Goal: Task Accomplishment & Management: Manage account settings

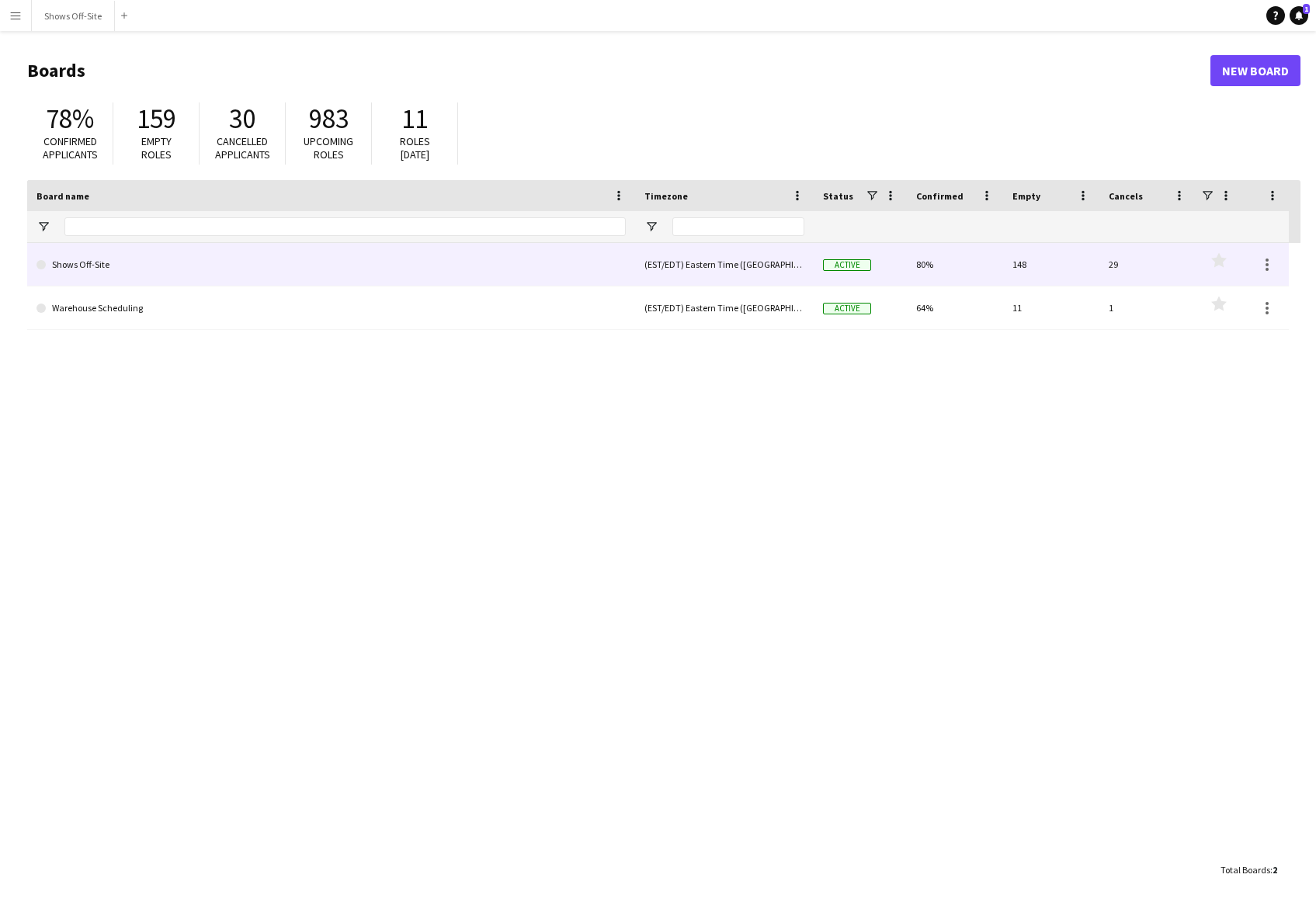
click at [100, 266] on link "Shows Off-Site" at bounding box center [331, 265] width 590 height 44
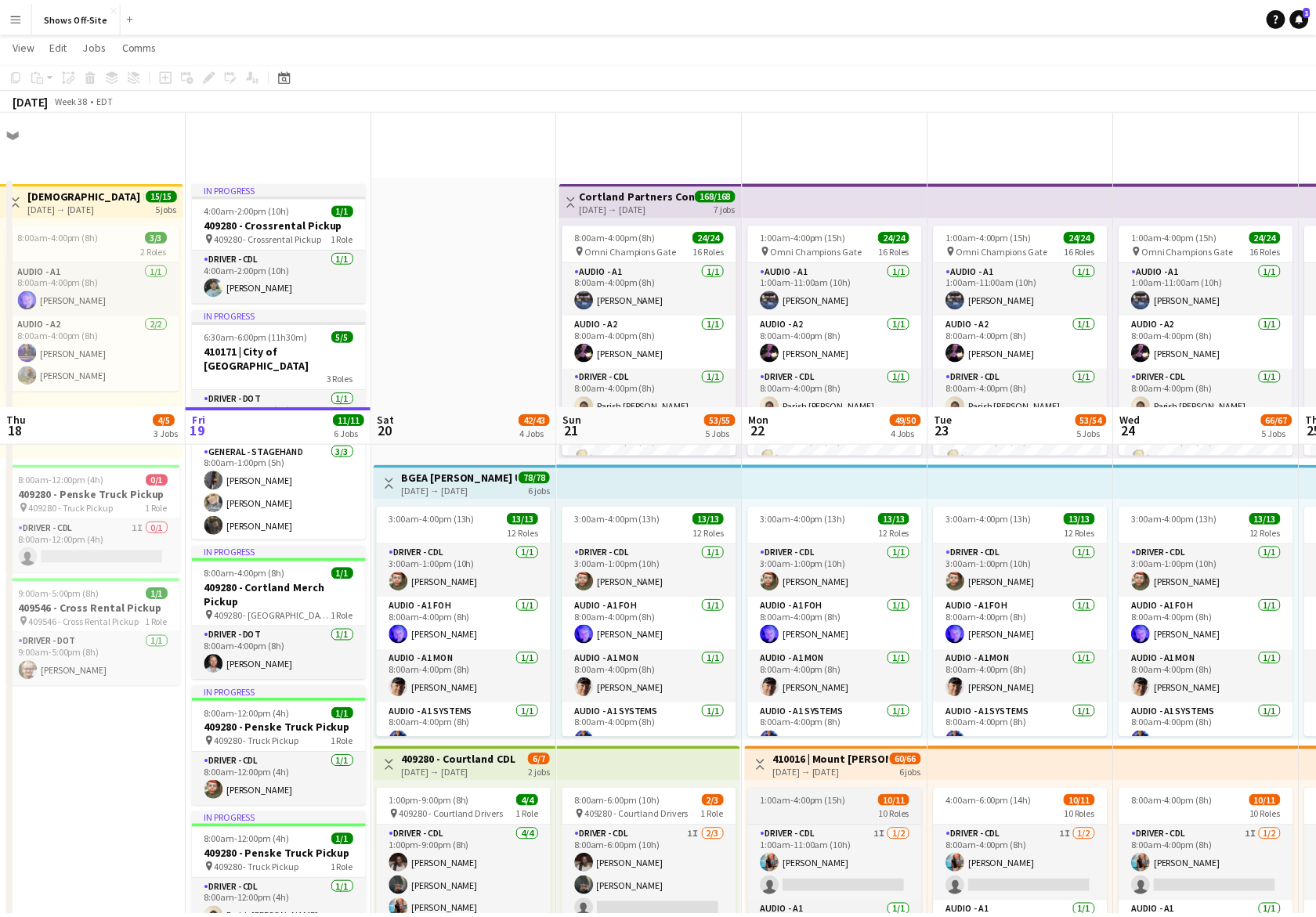
scroll to position [297, 0]
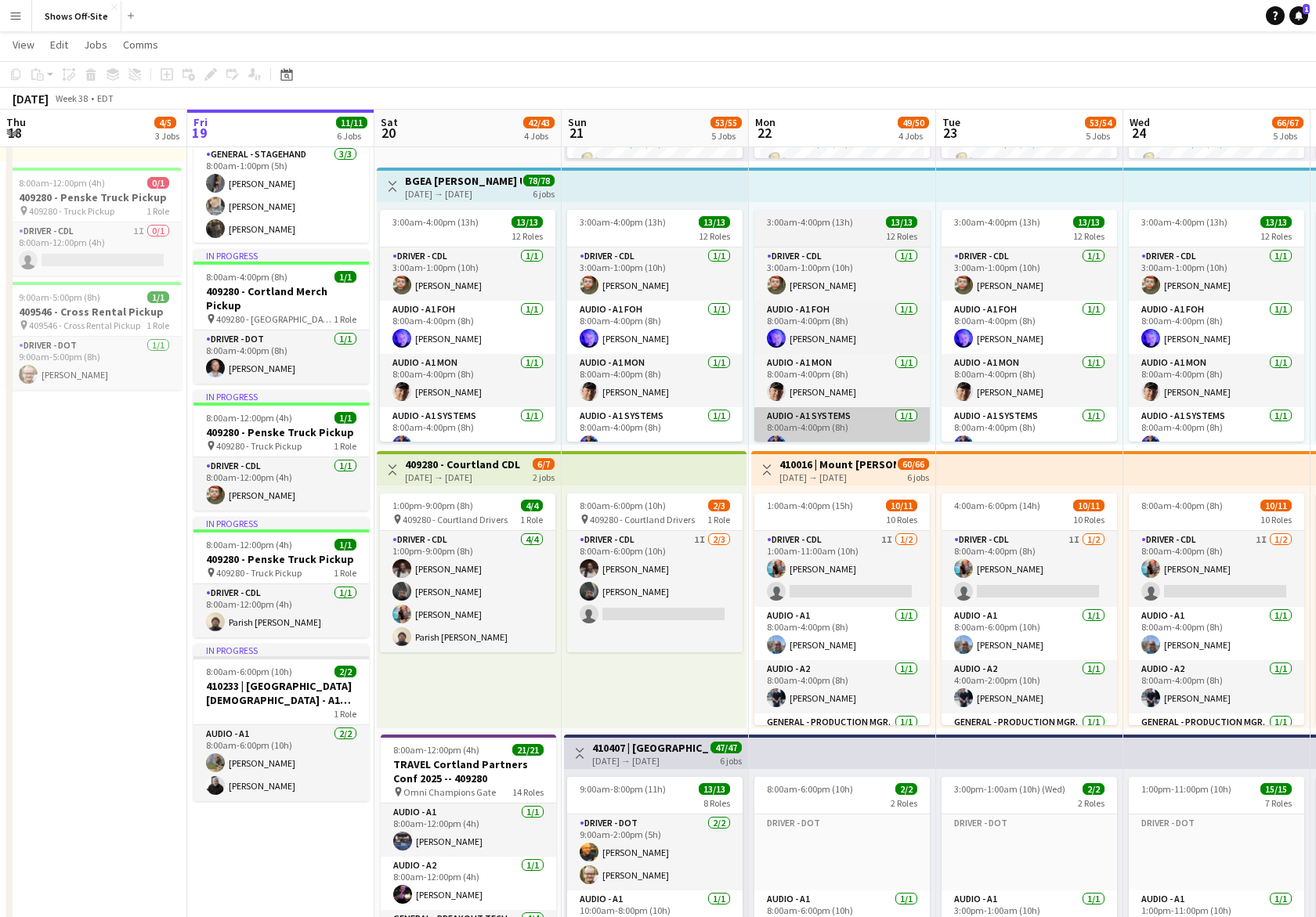
click at [628, 866] on app-card-role "Driver - DOT 2/2 9:00am-2:00pm (5h) Eddie Torres Todd Olsen" at bounding box center [654, 852] width 176 height 76
click at [645, 750] on h3 "410407 | Kennesaw State University Homecoming Concert 2025" at bounding box center [650, 747] width 117 height 14
click at [638, 435] on app-card-role "Audio - A1 Systems 1/1 8:00am-4:00pm (8h) Christopher Pou" at bounding box center [654, 434] width 176 height 53
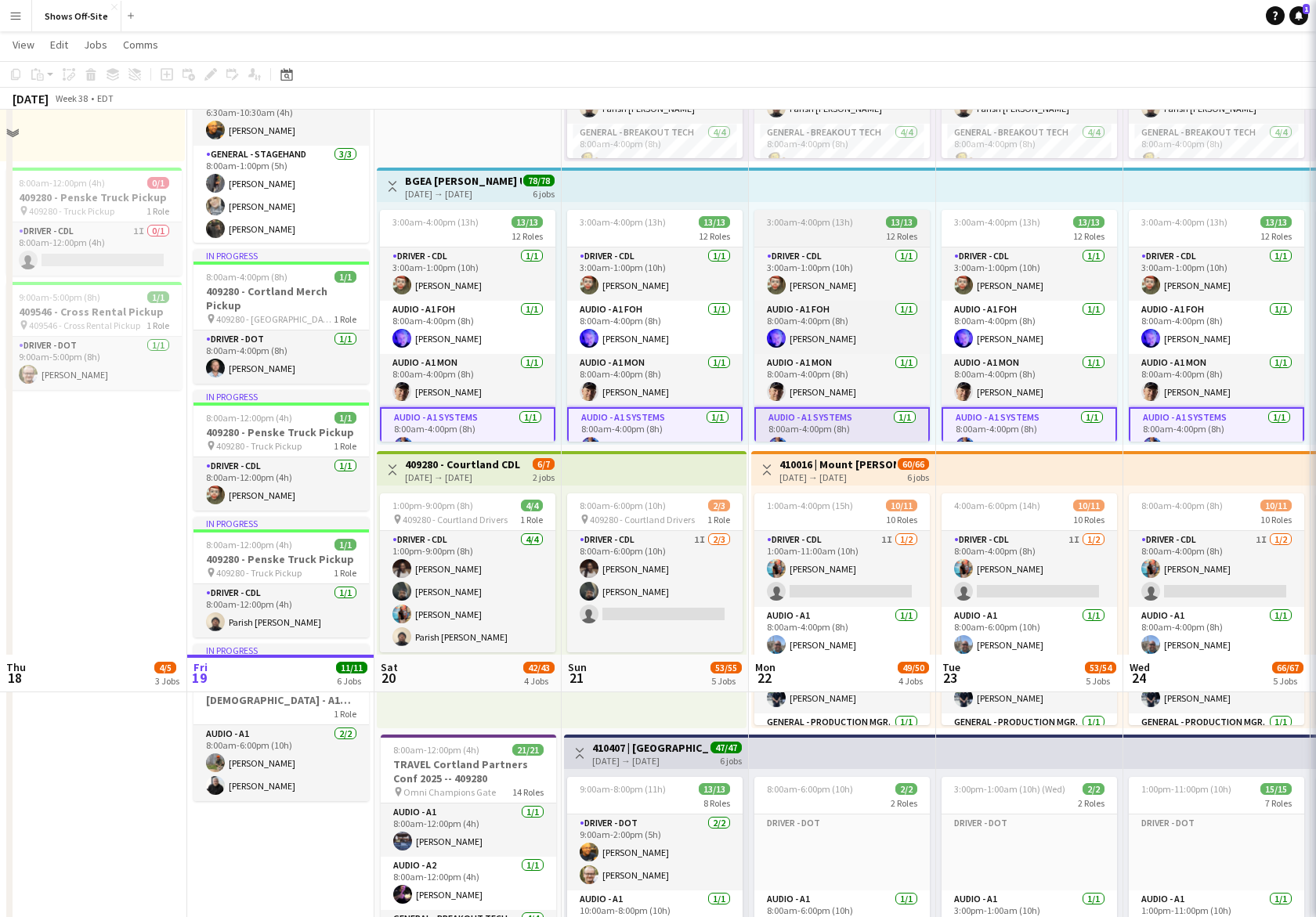
scroll to position [843, 0]
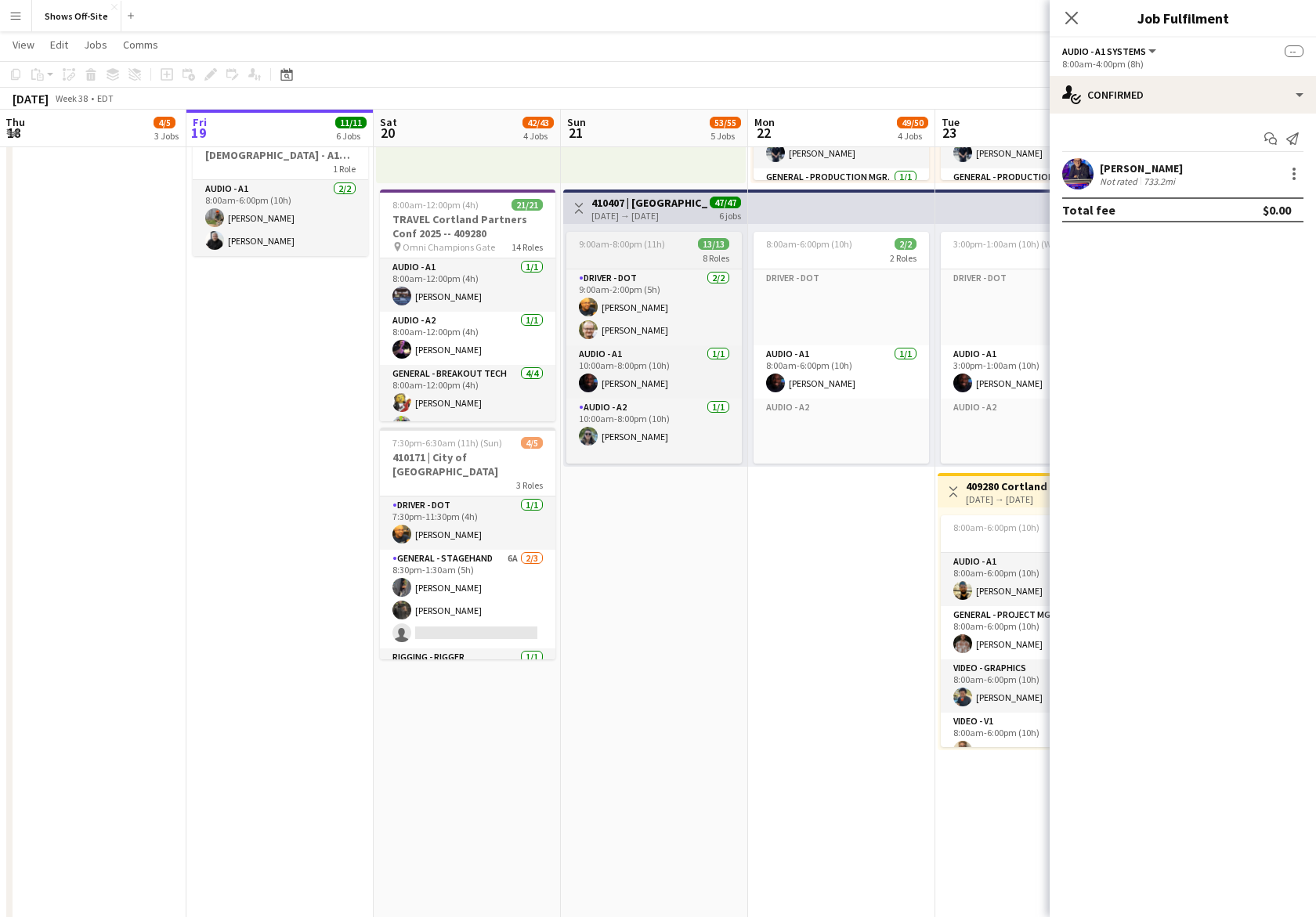
click at [648, 207] on h3 "410407 | Kennesaw State University Homecoming Concert 2025" at bounding box center [649, 203] width 117 height 14
click at [631, 256] on div "8 Roles" at bounding box center [654, 257] width 176 height 12
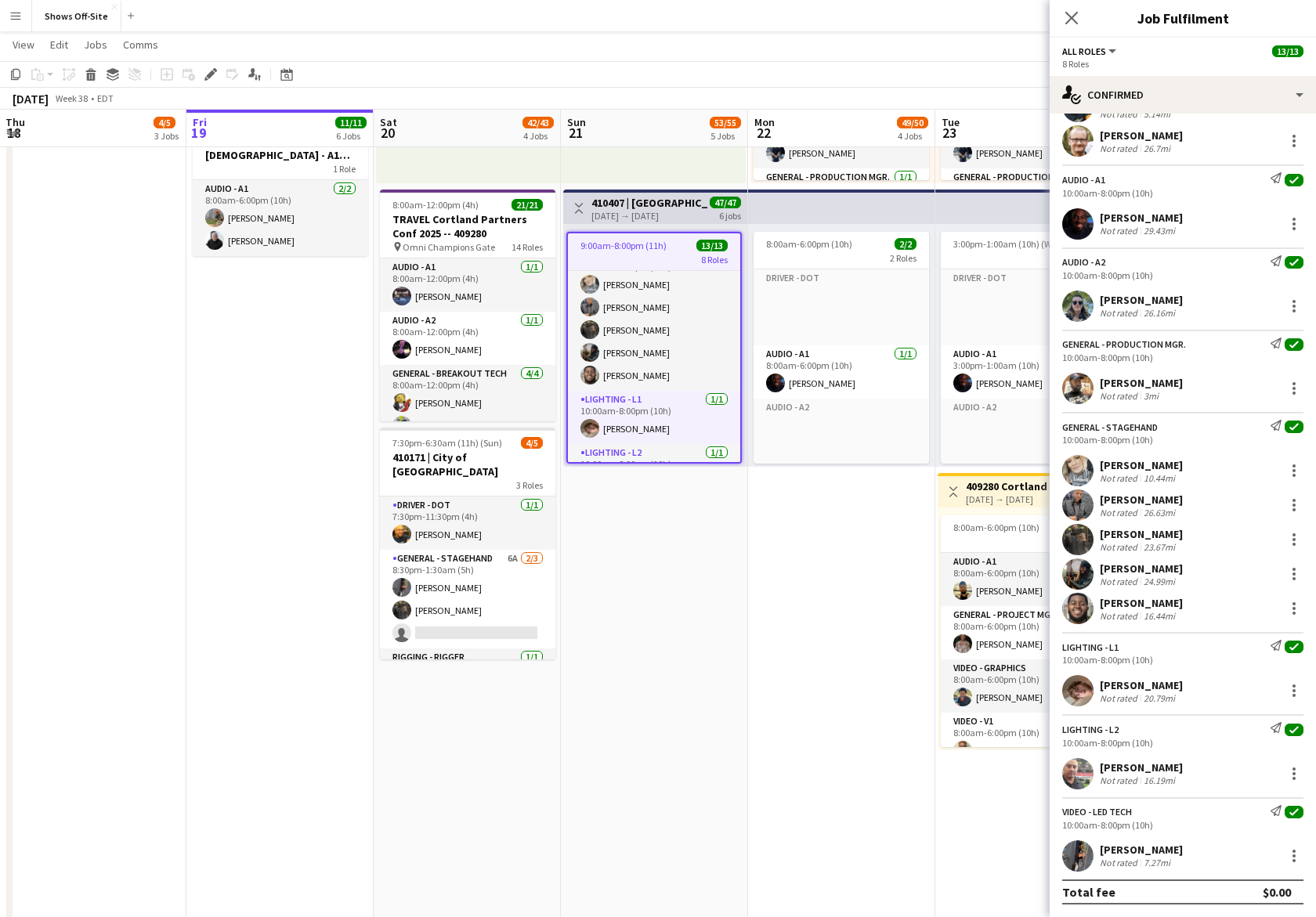
scroll to position [921, 0]
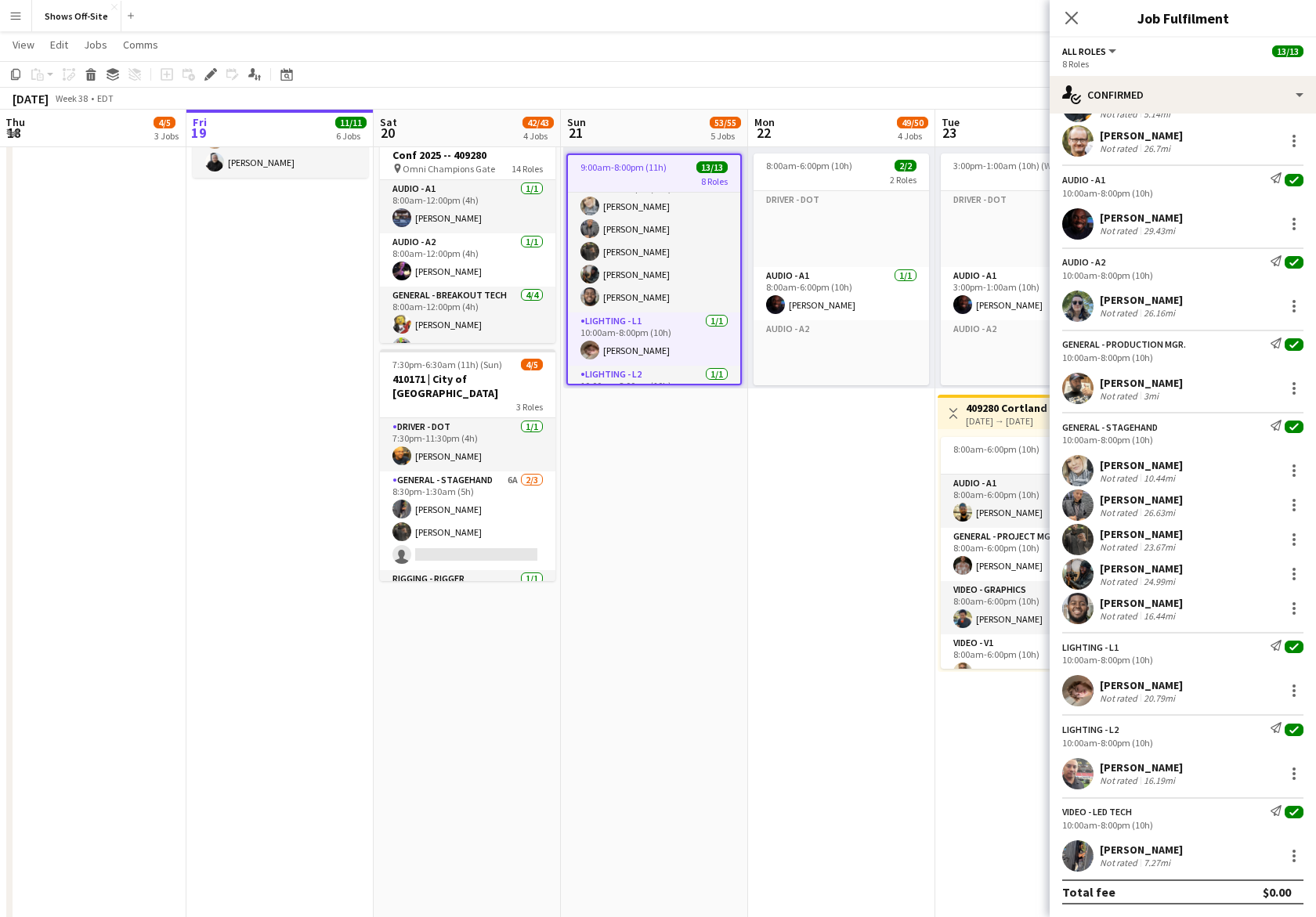
click at [1082, 392] on app-user-avatar at bounding box center [1077, 388] width 31 height 31
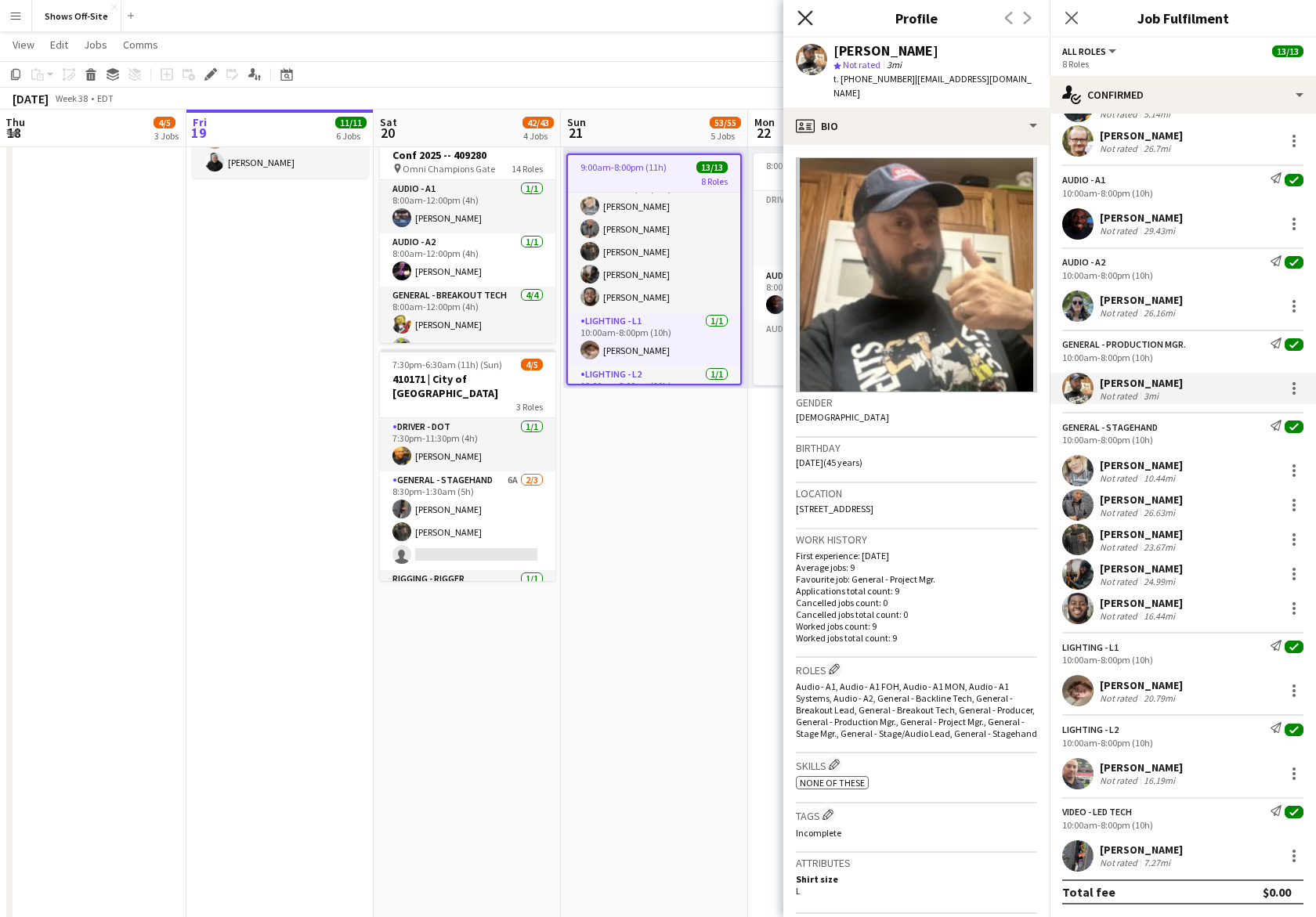
click at [802, 17] on icon "Close pop-in" at bounding box center [805, 17] width 15 height 15
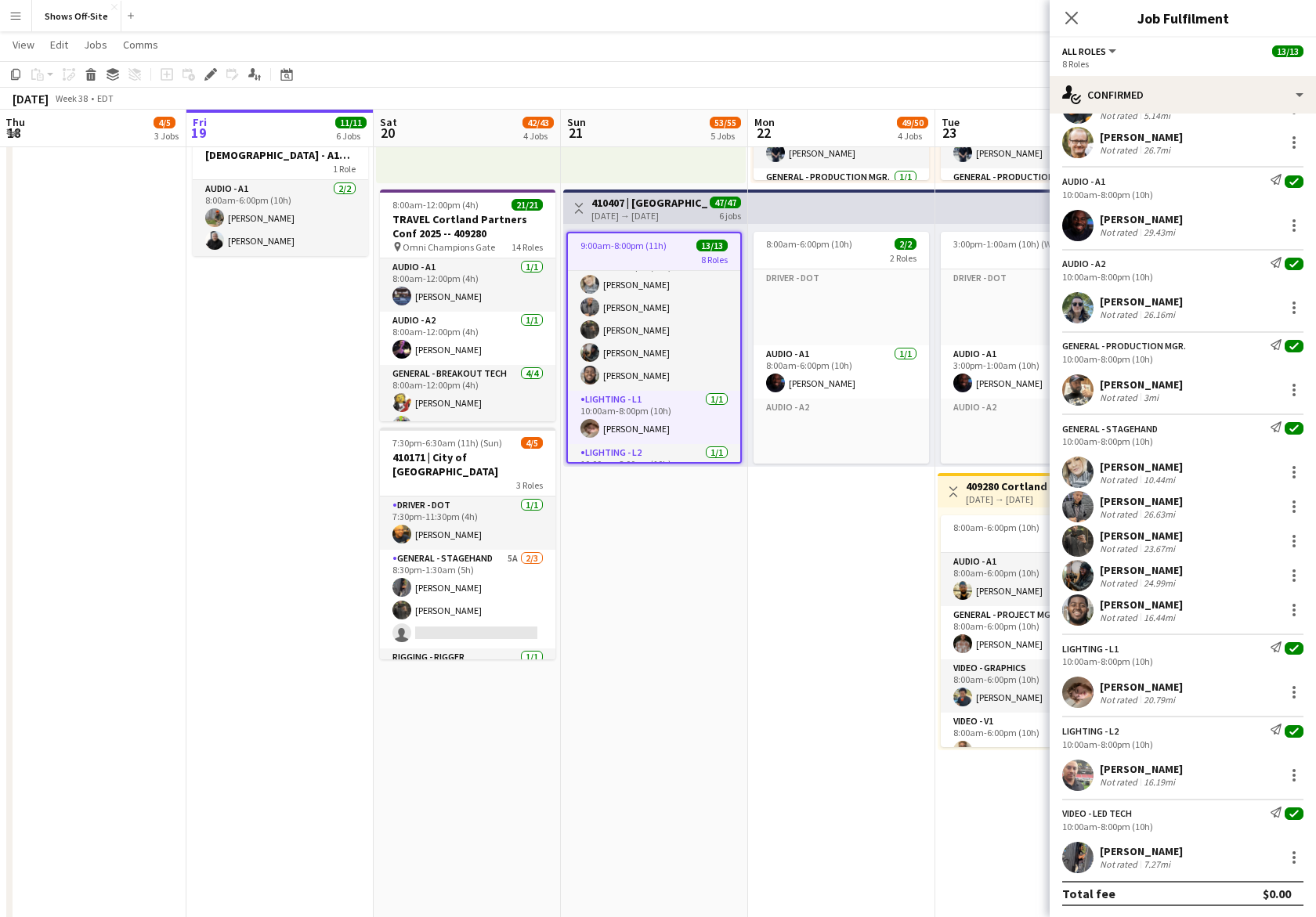
scroll to position [103, 0]
